Goal: Task Accomplishment & Management: Manage account settings

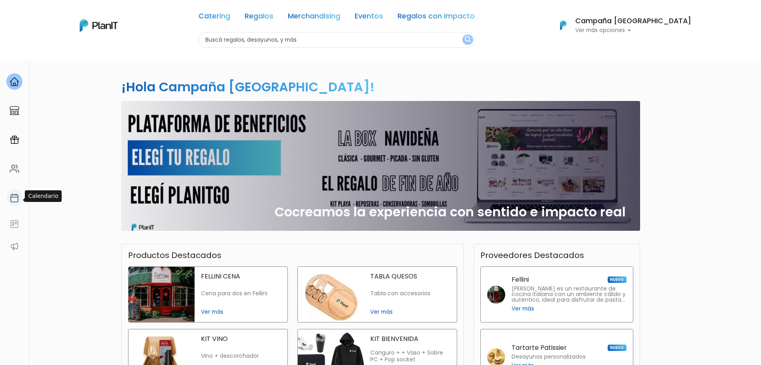
click at [8, 202] on div at bounding box center [14, 197] width 16 height 16
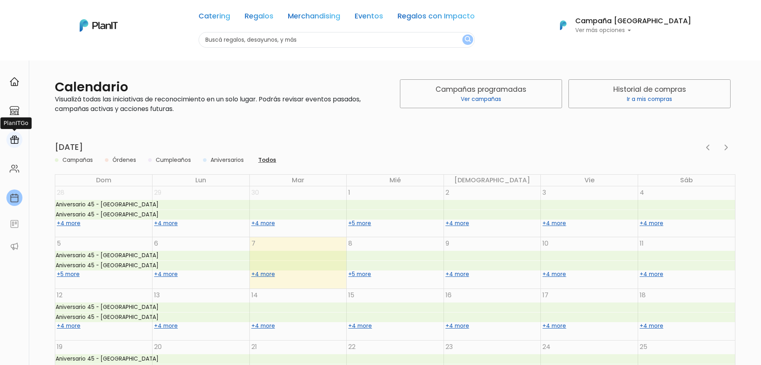
click at [16, 135] on img at bounding box center [15, 140] width 10 height 10
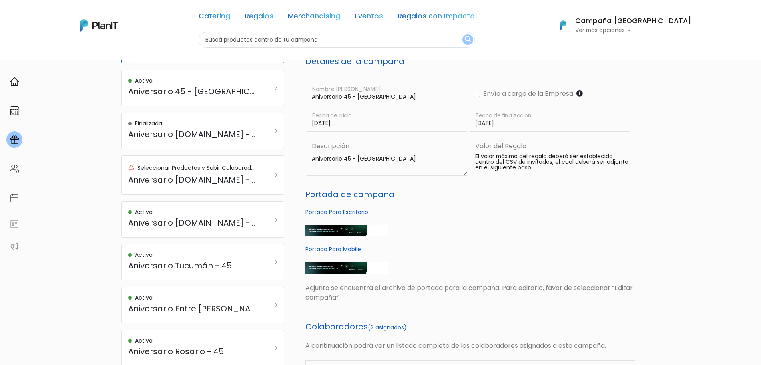
scroll to position [50, 0]
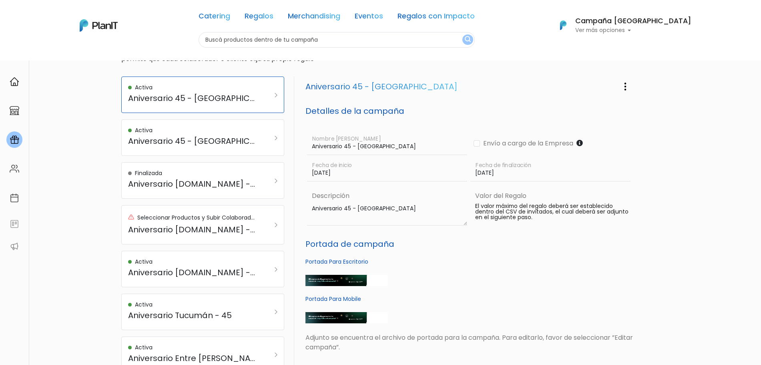
click at [665, 21] on h6 "Campaña [GEOGRAPHIC_DATA]" at bounding box center [633, 21] width 116 height 7
click at [652, 116] on link "Cerrar Sesión" at bounding box center [655, 119] width 71 height 16
